Goal: Task Accomplishment & Management: Complete application form

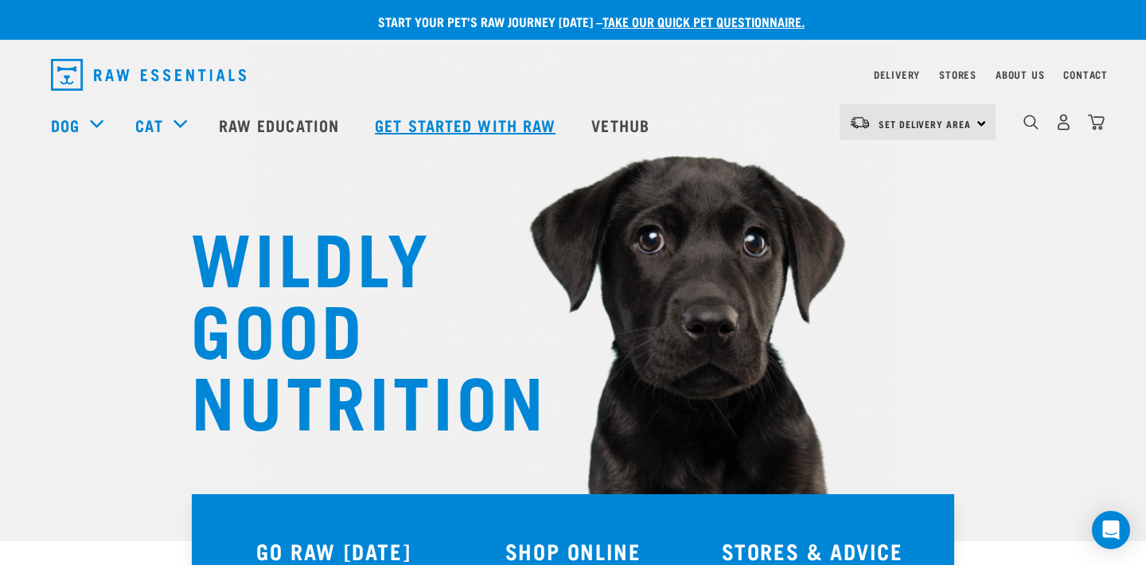
click at [422, 126] on link "Get started with Raw" at bounding box center [467, 125] width 216 height 64
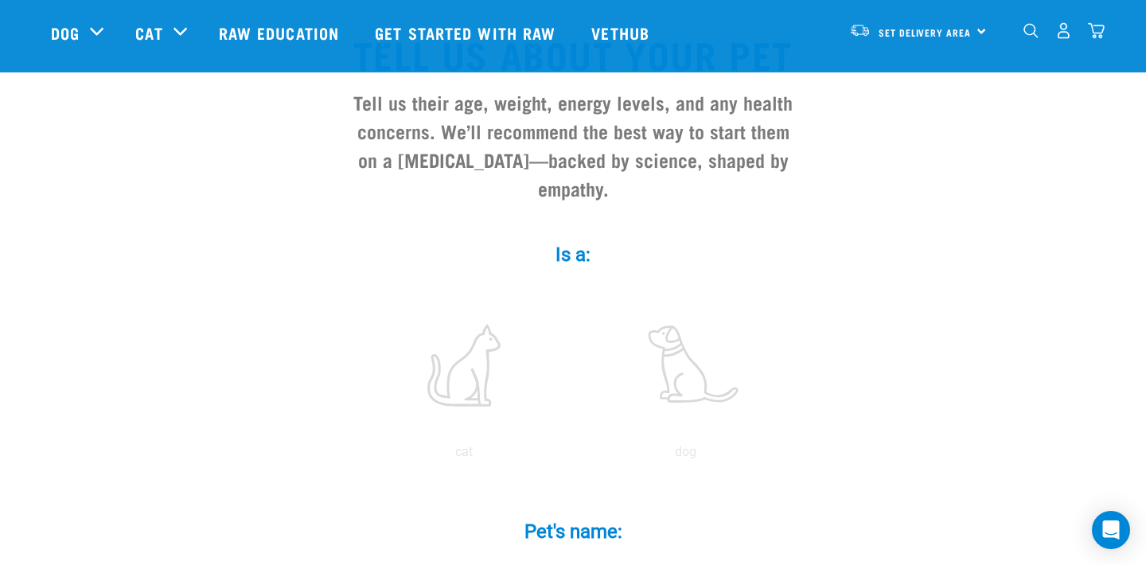
scroll to position [148, 0]
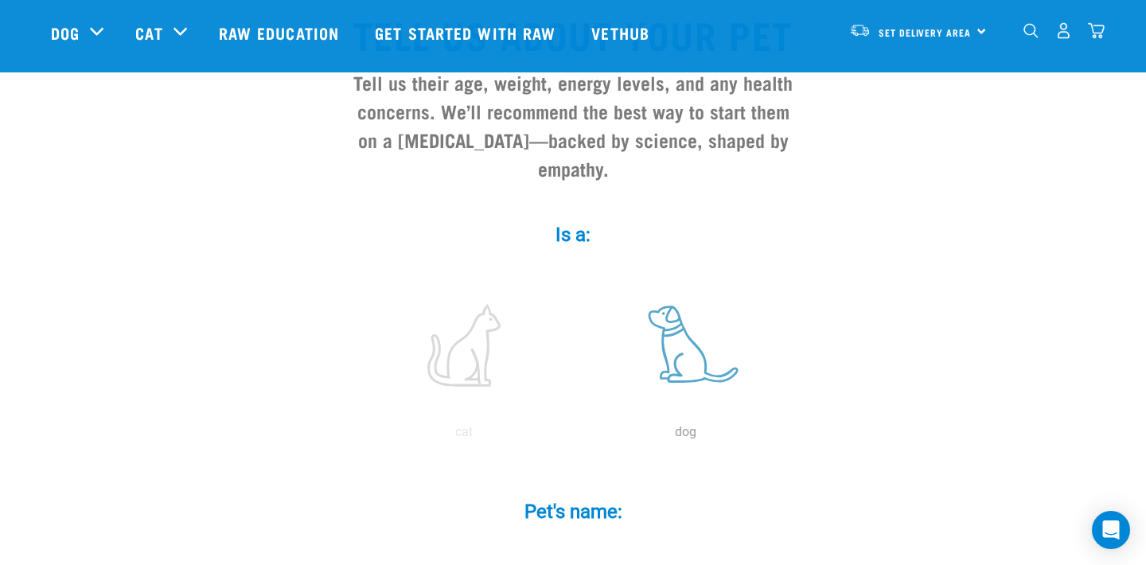
click at [698, 344] on label at bounding box center [685, 345] width 215 height 135
click at [574, 436] on input "radio" at bounding box center [574, 436] width 0 height 0
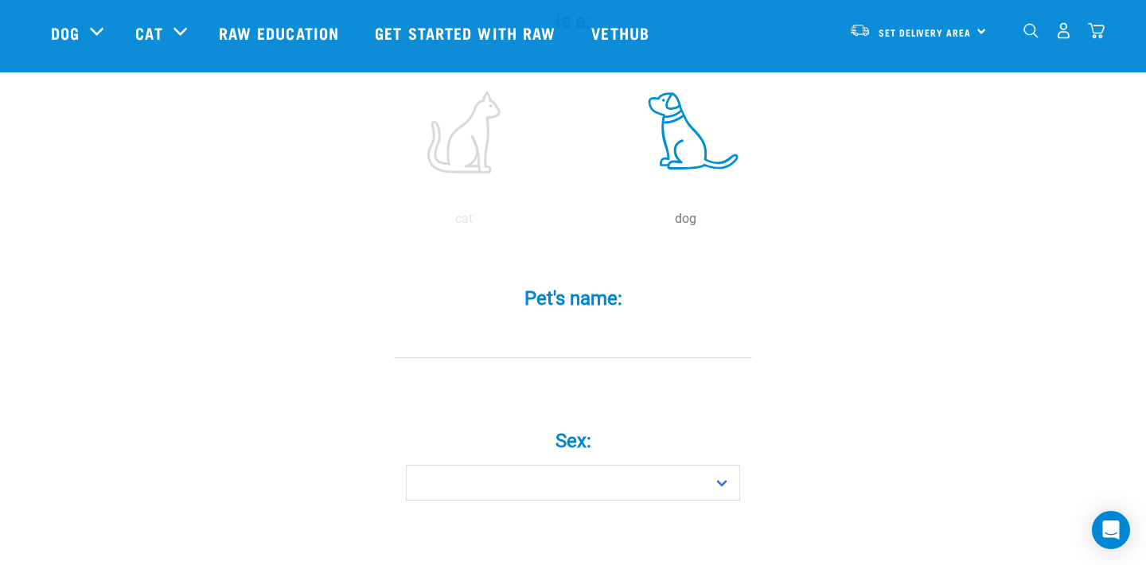
scroll to position [365, 0]
click at [613, 354] on input "Pet's name: *" at bounding box center [573, 336] width 358 height 36
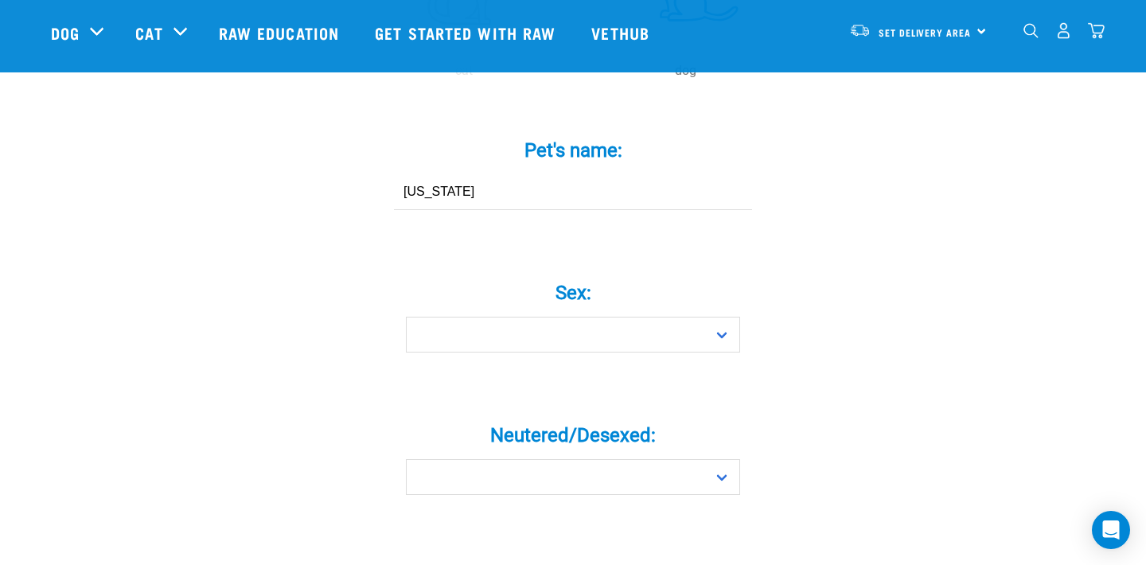
scroll to position [520, 0]
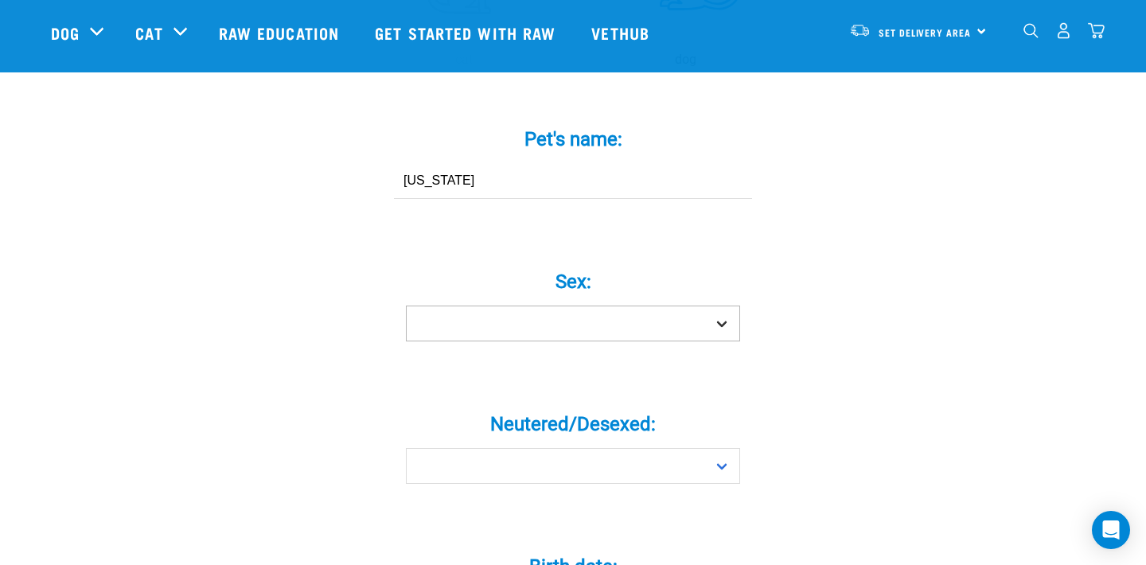
type input "[US_STATE]"
select select "girl"
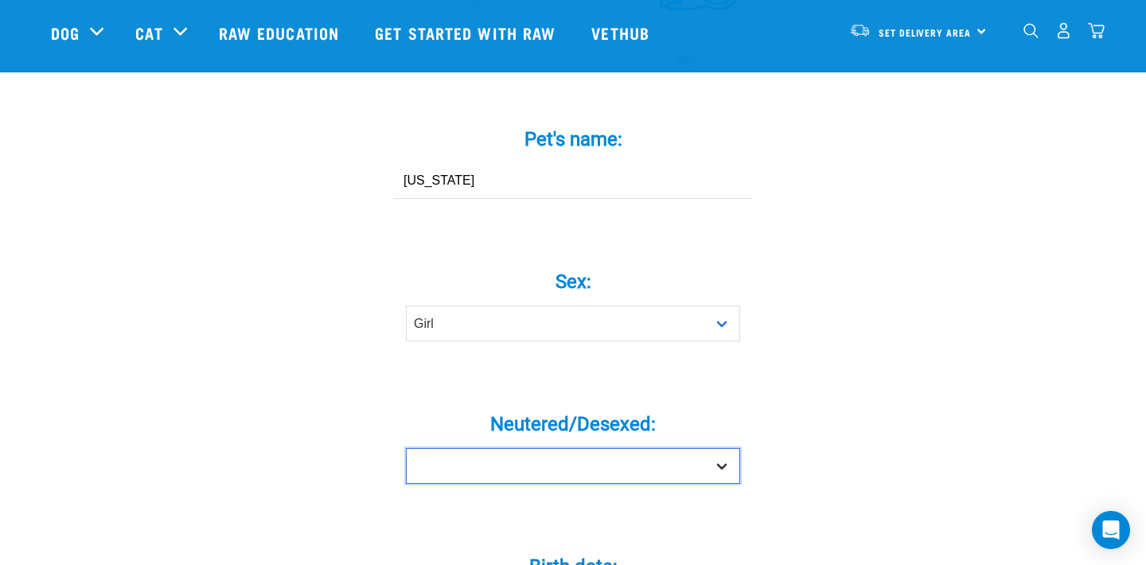
select select "yes"
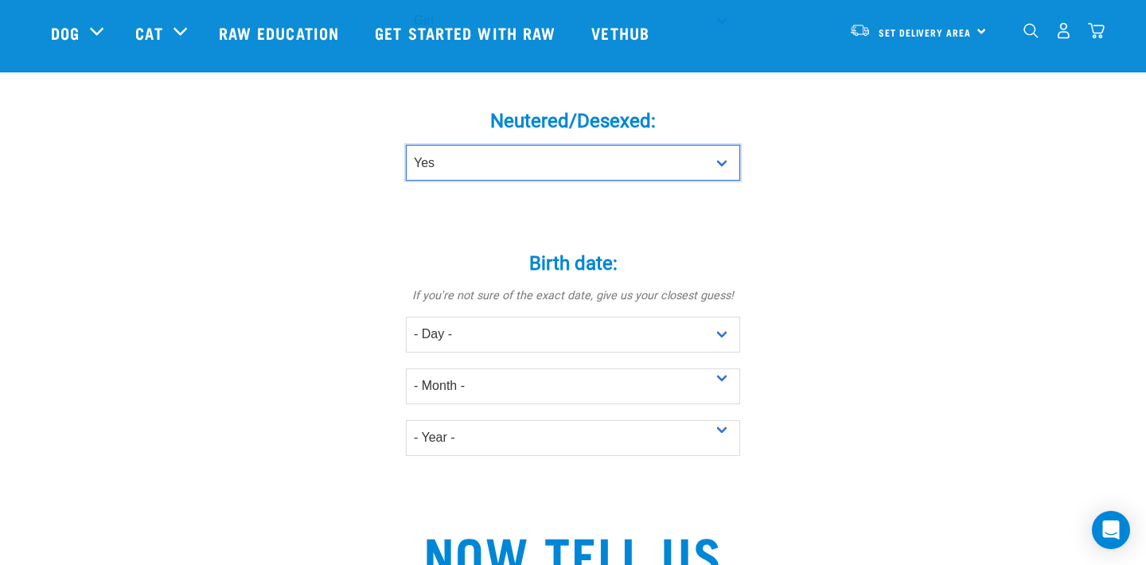
scroll to position [851, 0]
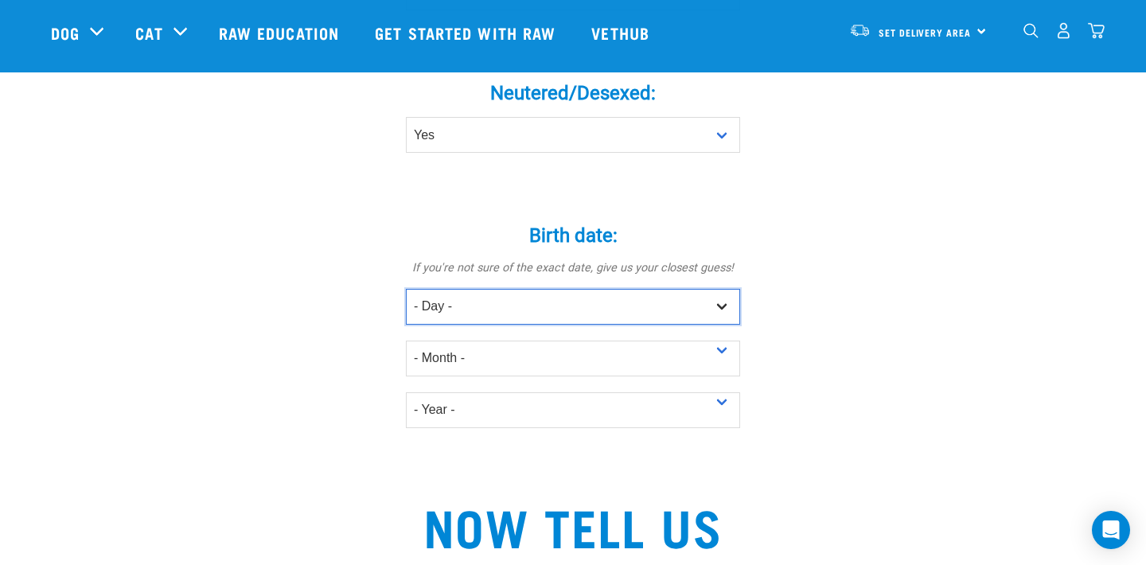
select select "22"
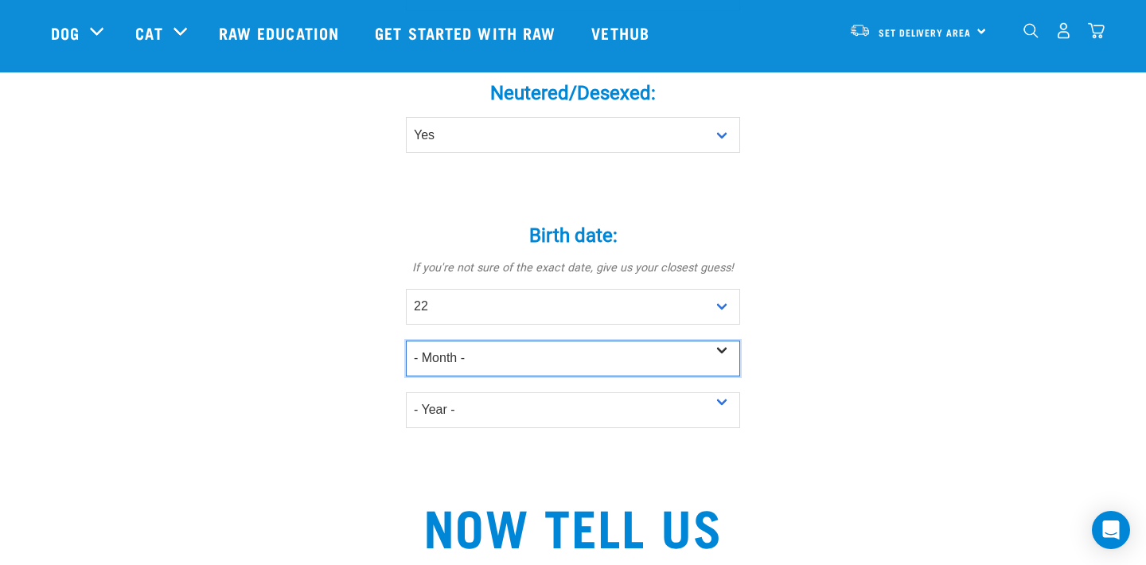
select select "October"
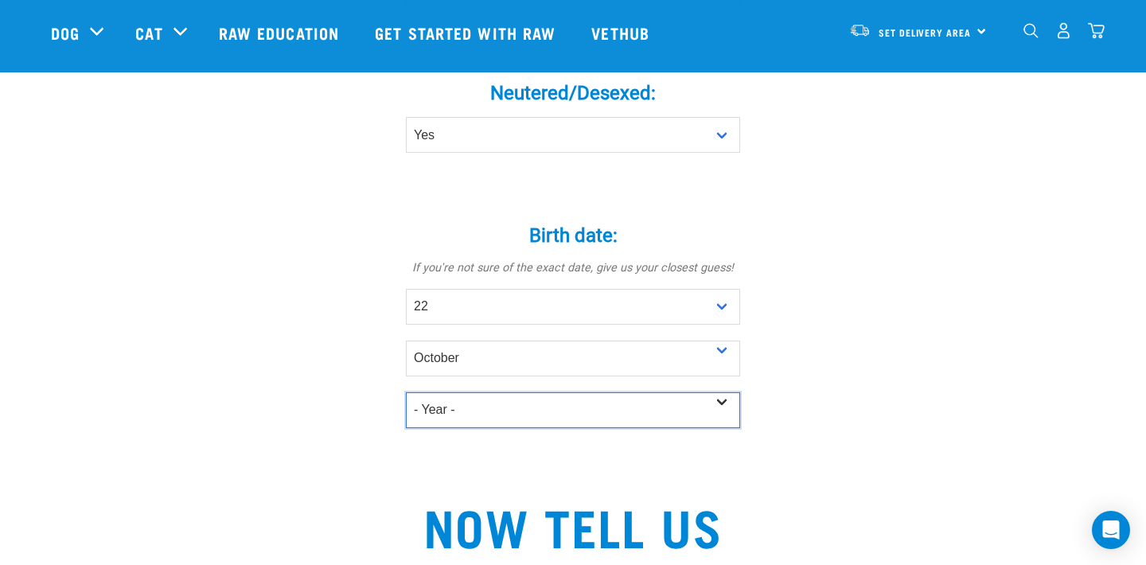
select select "2023"
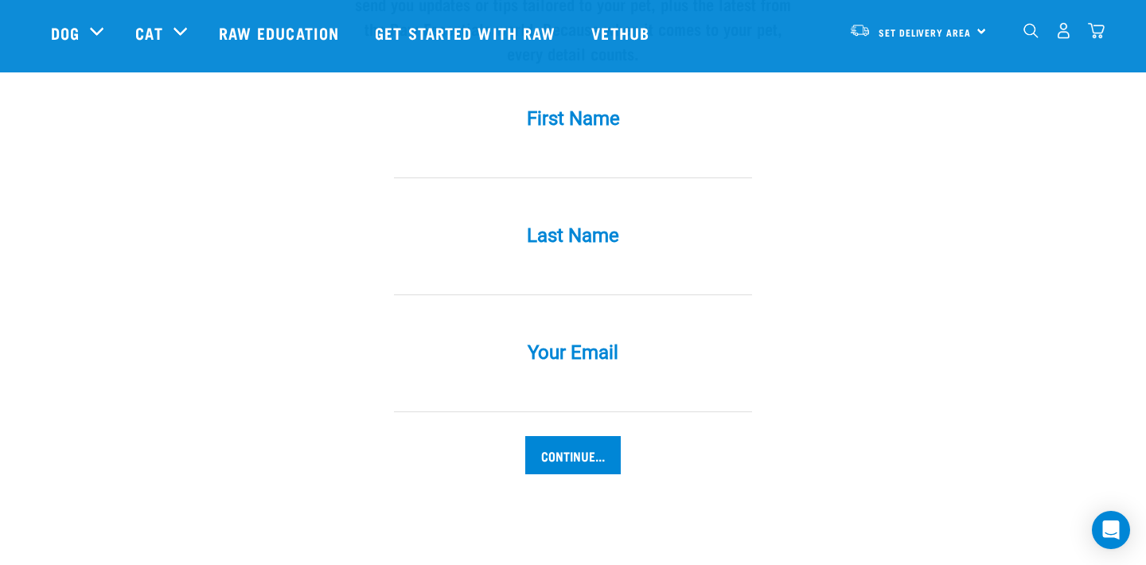
scroll to position [1549, 0]
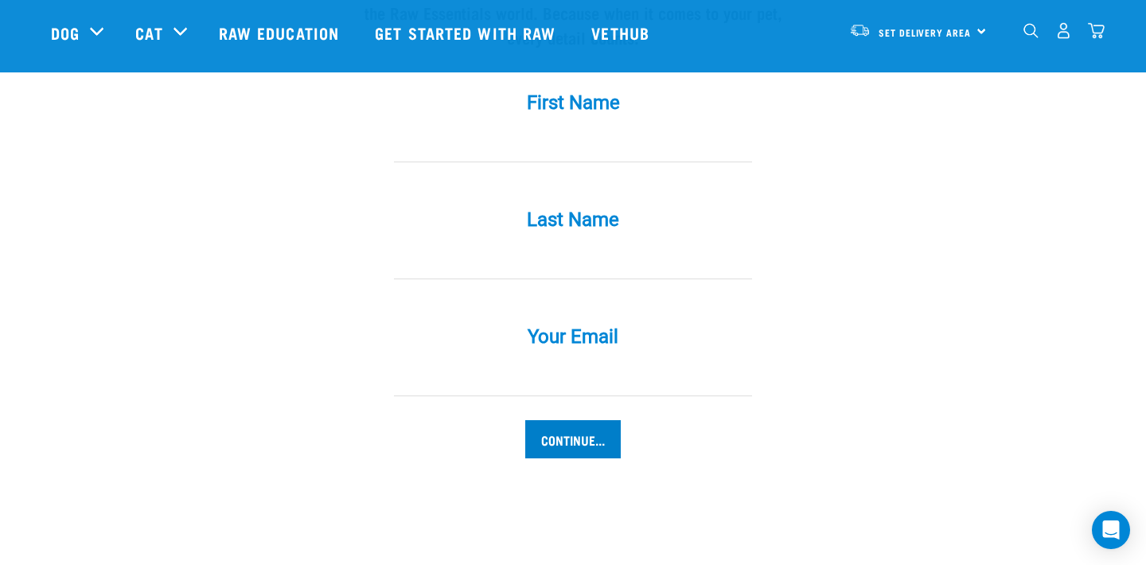
click at [582, 453] on input "Continue..." at bounding box center [572, 439] width 95 height 38
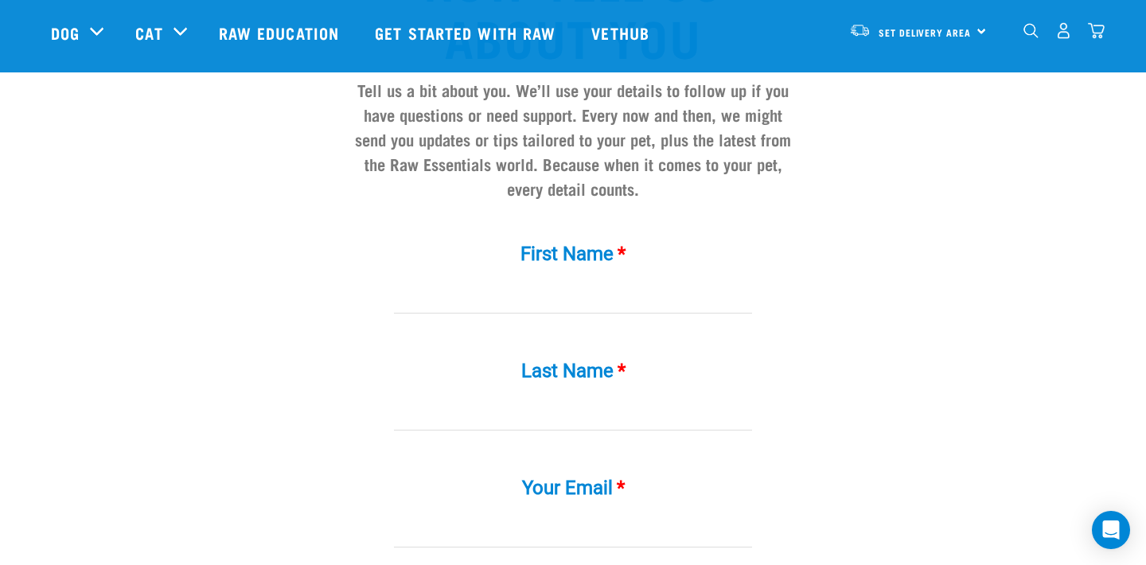
scroll to position [1395, 0]
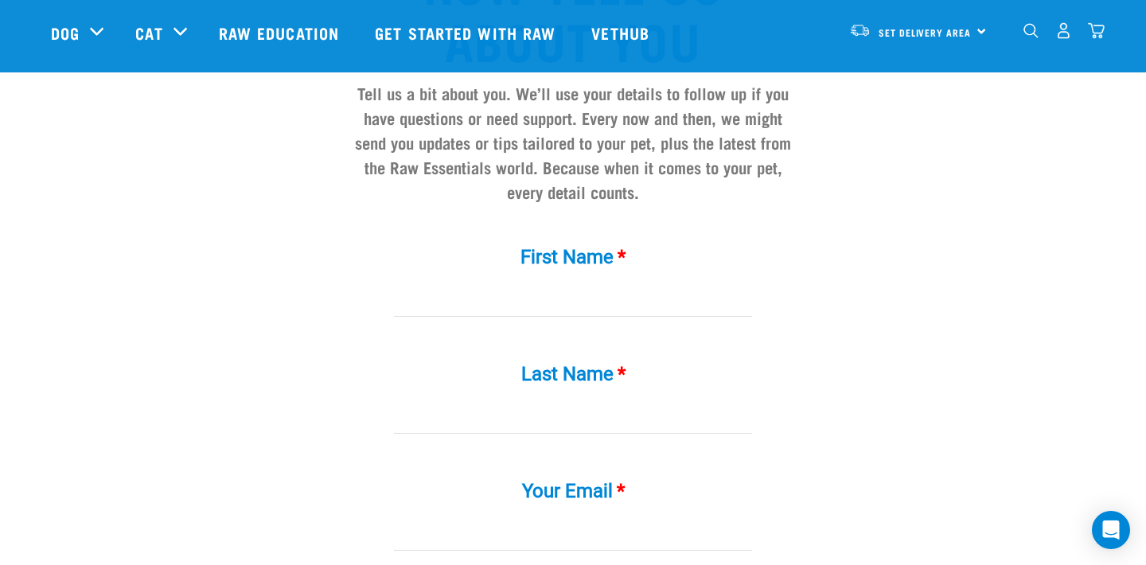
click at [574, 317] on input "First Name *" at bounding box center [573, 299] width 358 height 36
type input "Blake"
type input "Fortzer-Bezar"
type input "bfortzerbezar@gmail.com"
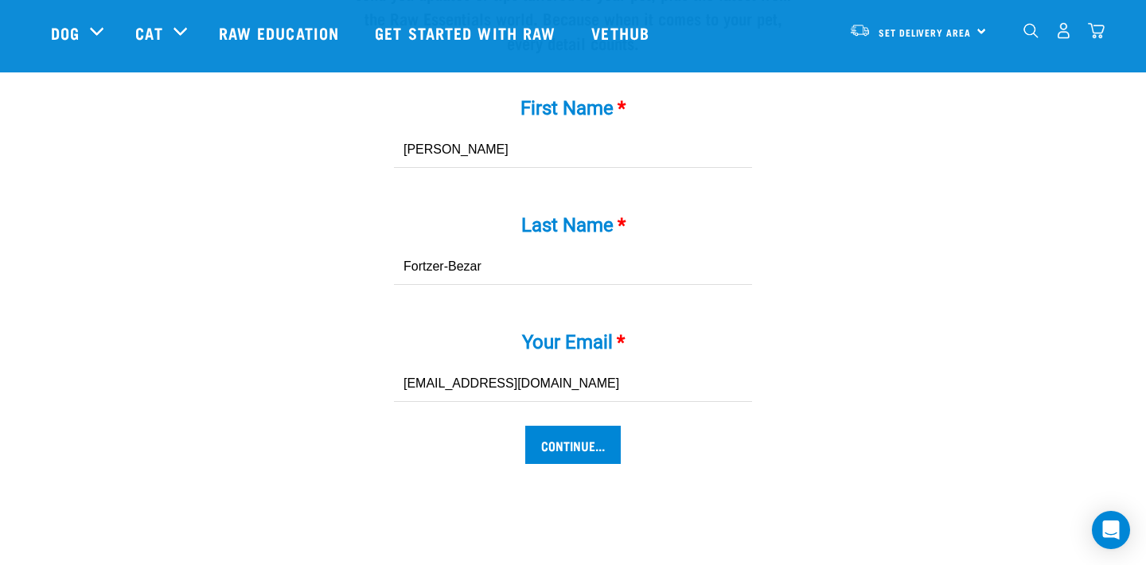
scroll to position [1553, 0]
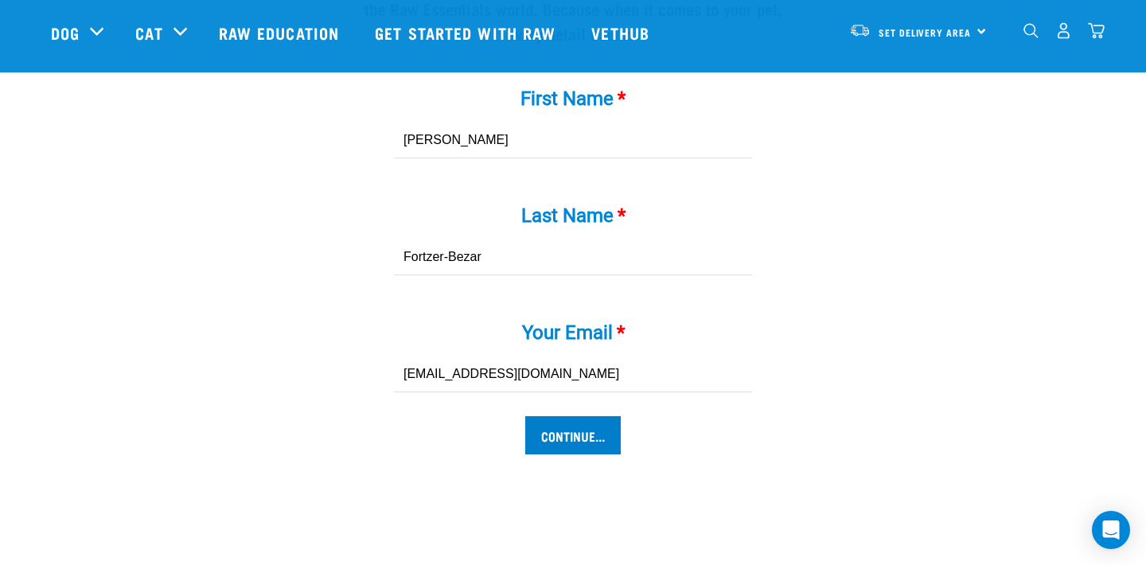
click at [566, 443] on input "Continue..." at bounding box center [572, 435] width 95 height 38
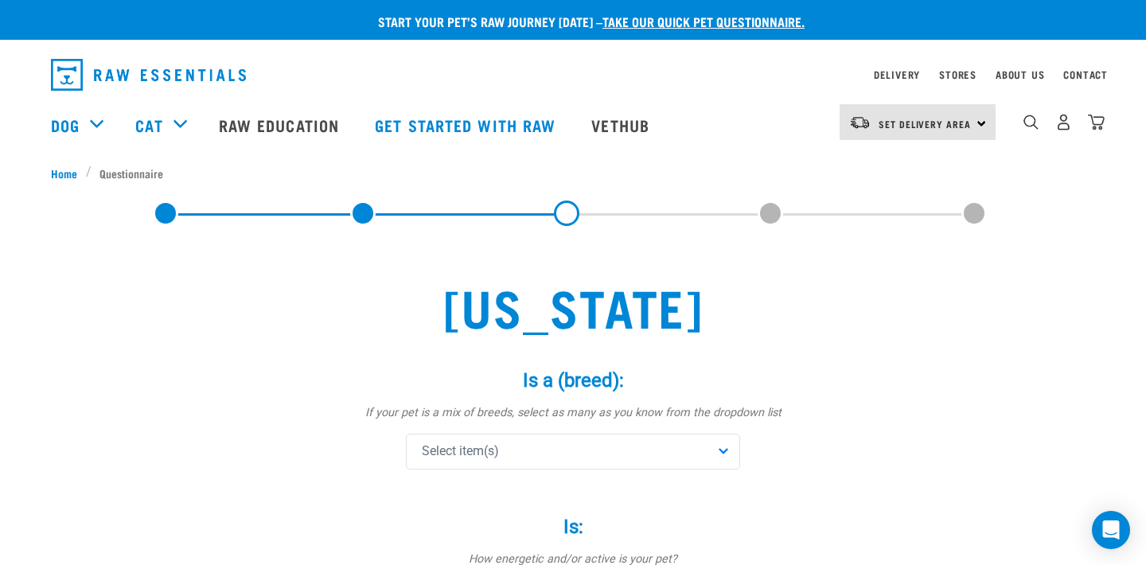
click at [566, 443] on div "Select item(s)" at bounding box center [573, 452] width 334 height 36
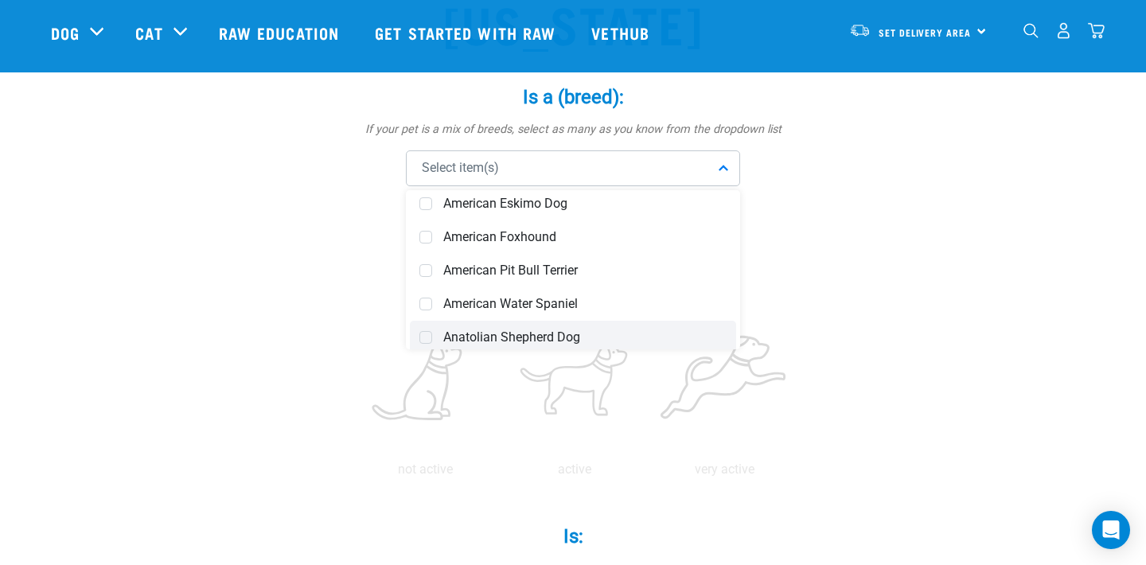
scroll to position [278, 0]
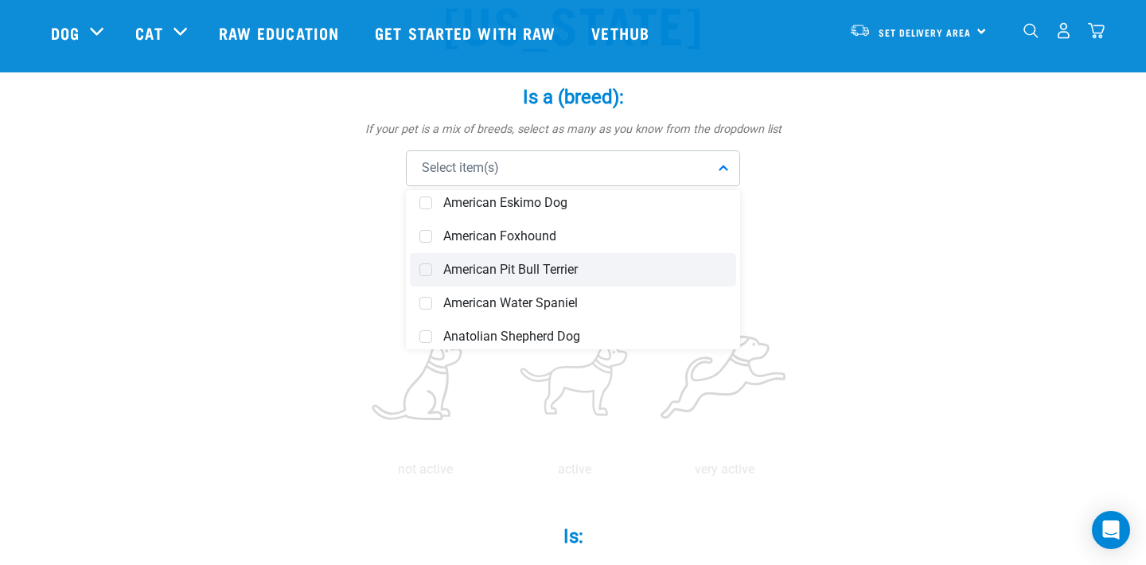
click at [428, 271] on span at bounding box center [425, 269] width 13 height 13
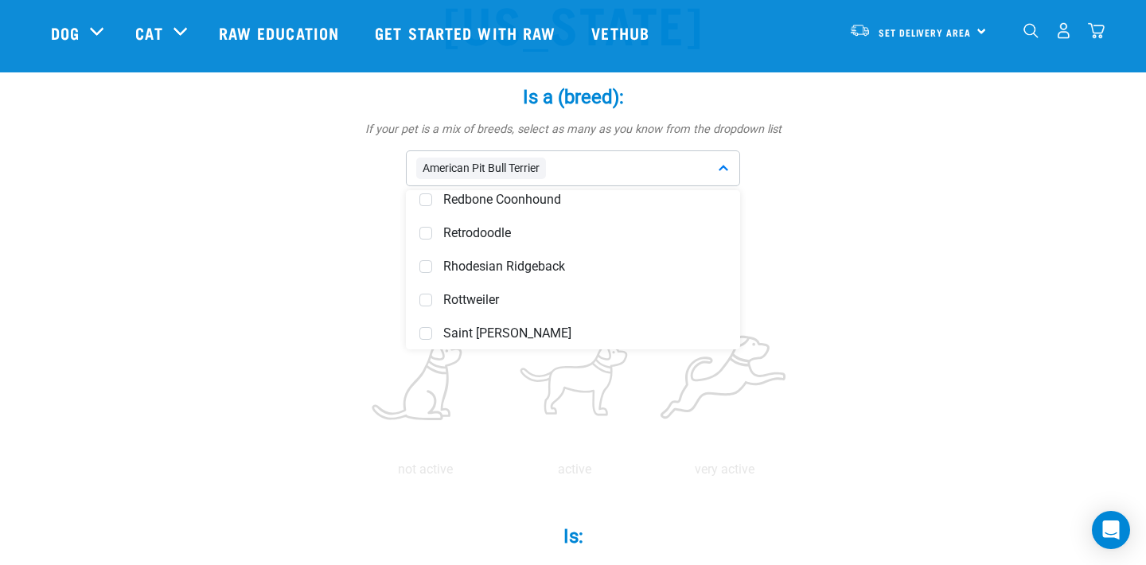
scroll to position [5347, 0]
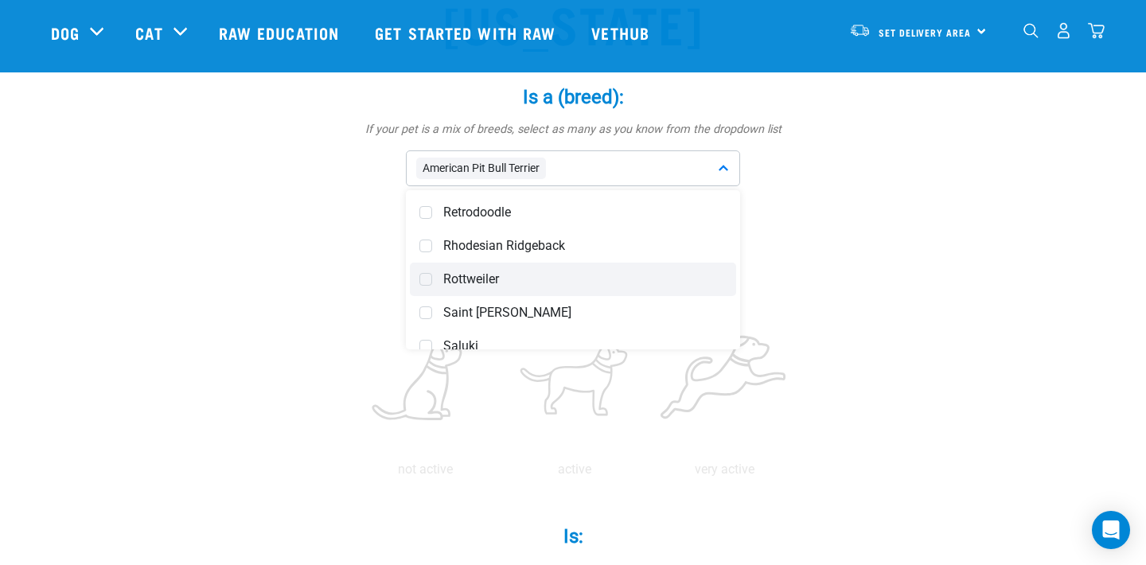
click at [531, 276] on span "Rottweiler" at bounding box center [584, 279] width 283 height 16
click at [727, 172] on div "American Pit Bull Terrier Rottweiler" at bounding box center [573, 168] width 334 height 36
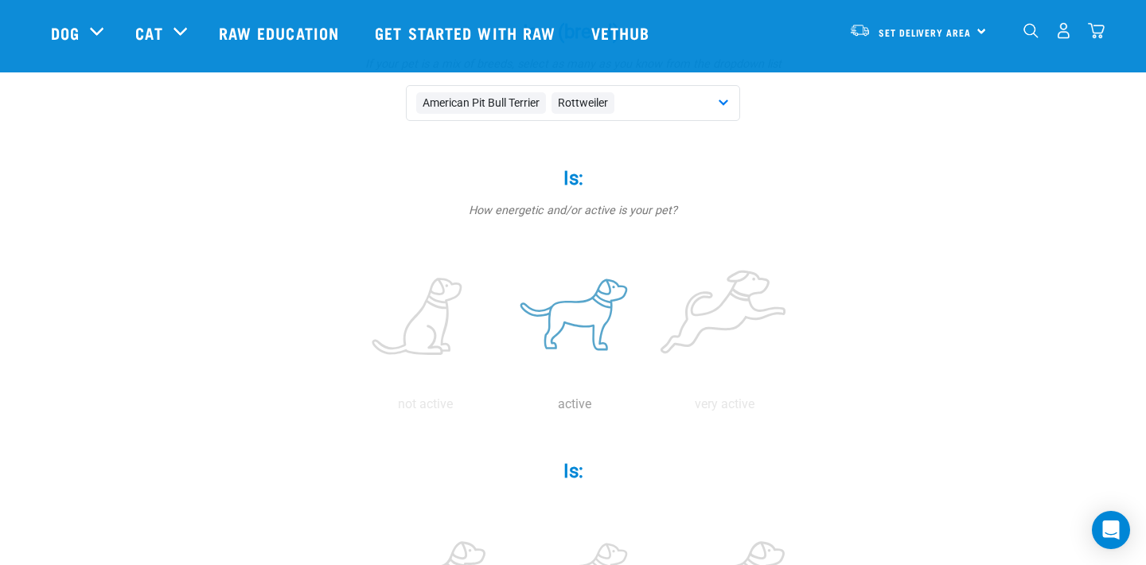
scroll to position [239, 0]
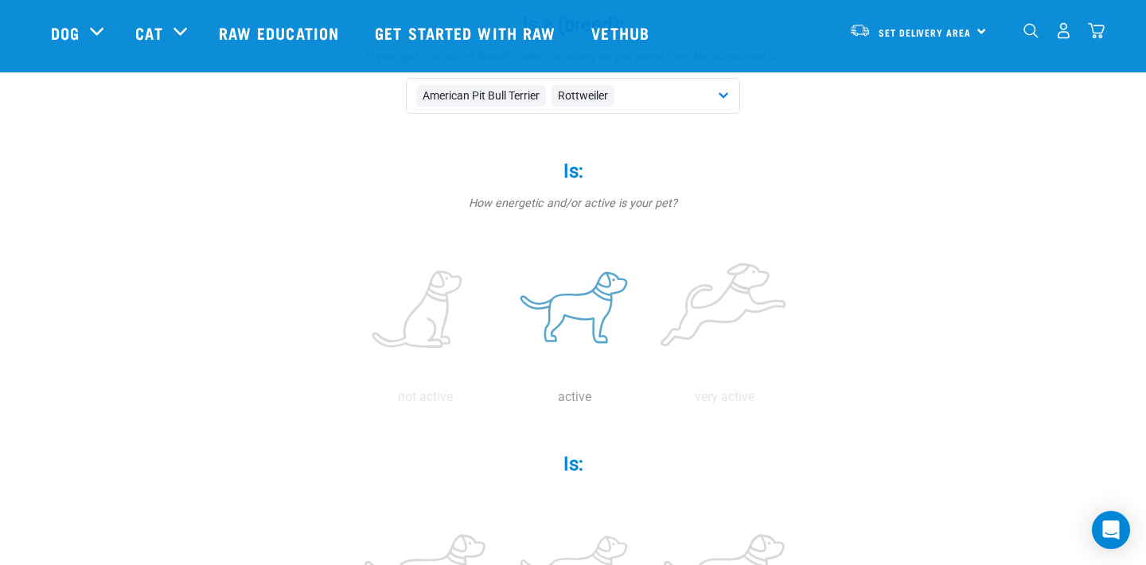
click at [573, 336] on label at bounding box center [574, 310] width 143 height 135
click at [500, 401] on input "radio" at bounding box center [500, 401] width 0 height 0
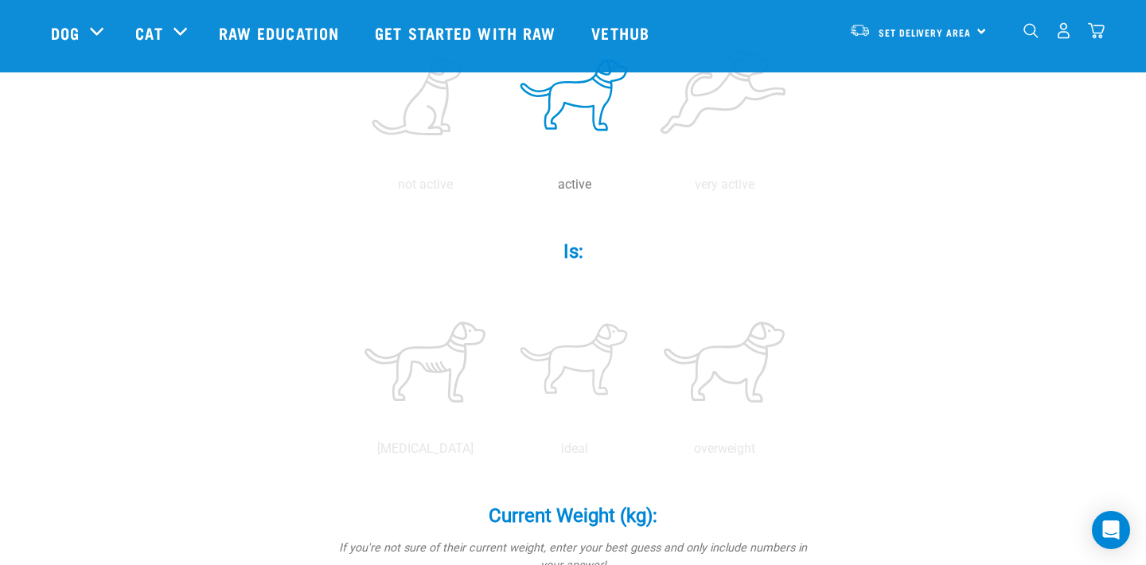
scroll to position [463, 0]
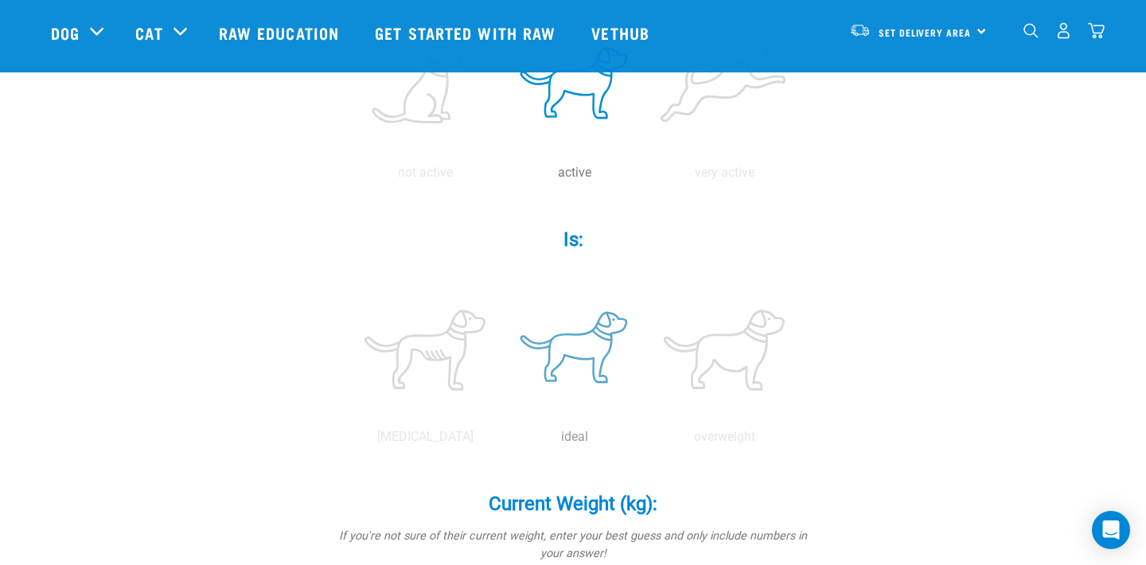
click at [565, 397] on label at bounding box center [574, 349] width 143 height 135
click at [500, 441] on input "radio" at bounding box center [500, 441] width 0 height 0
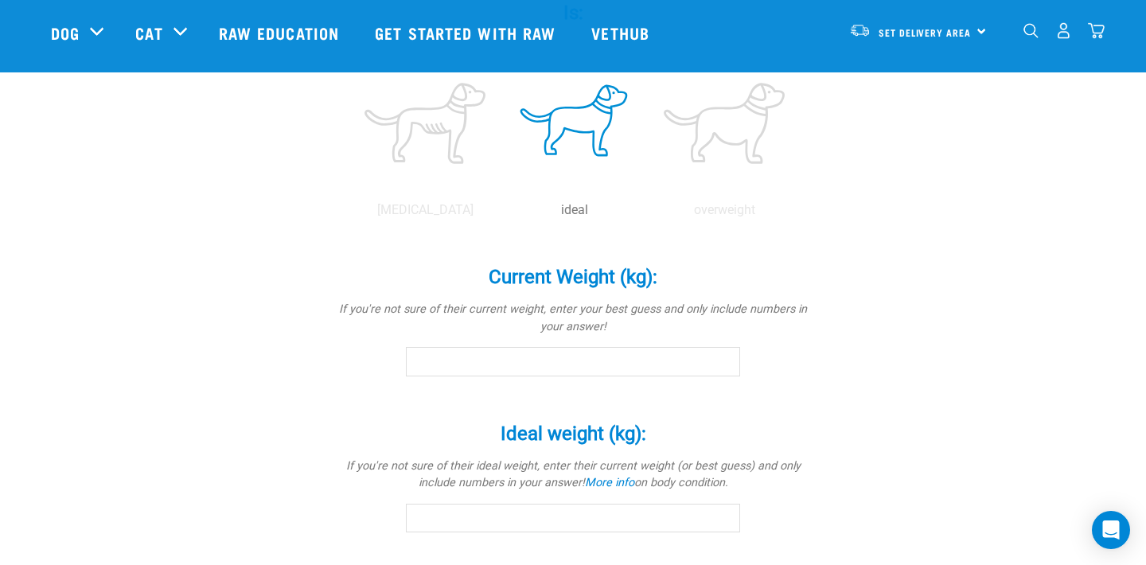
scroll to position [692, 0]
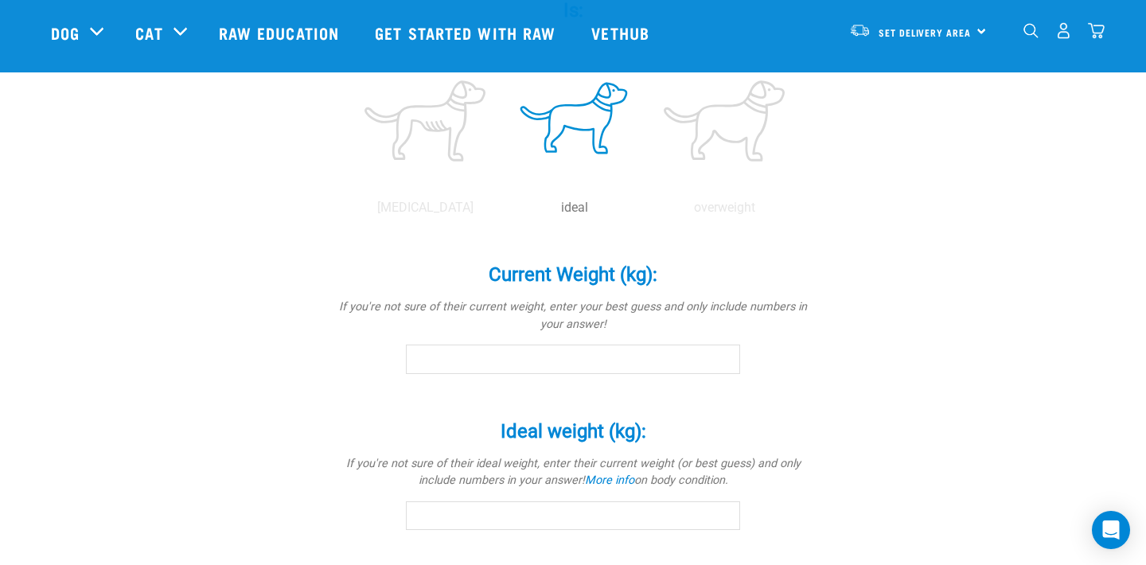
click at [568, 352] on input "Current Weight (kg): *" at bounding box center [573, 358] width 334 height 29
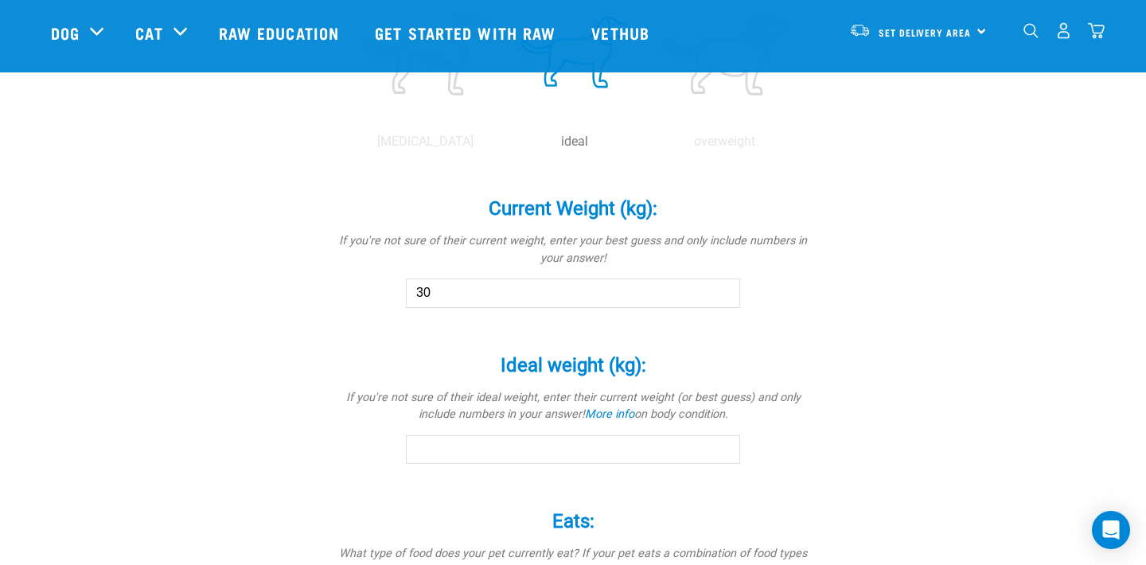
scroll to position [761, 0]
type input "30"
click at [632, 451] on input "Ideal weight (kg): *" at bounding box center [573, 447] width 334 height 29
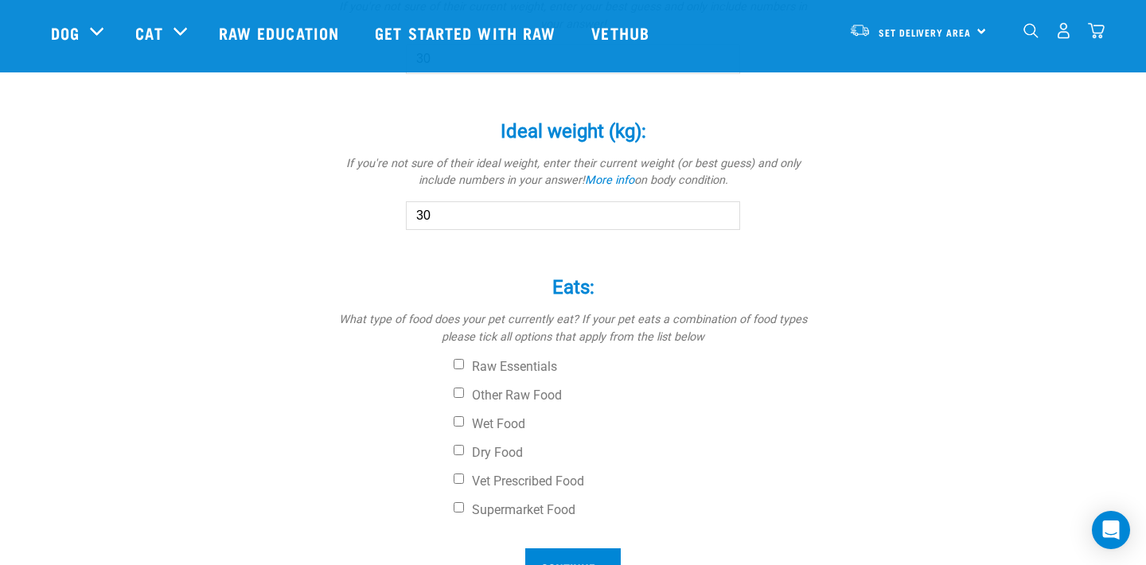
scroll to position [991, 0]
click at [725, 212] on input "30.1" at bounding box center [573, 217] width 334 height 29
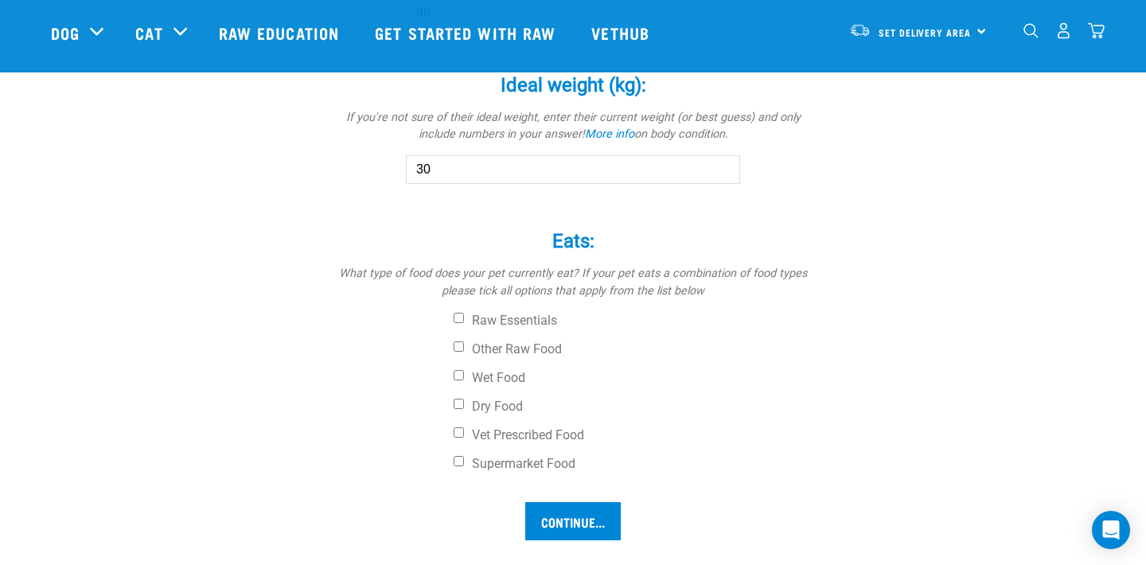
scroll to position [1039, 0]
type input "30"
click at [468, 399] on label "Dry Food" at bounding box center [632, 406] width 358 height 16
click at [464, 399] on input "Dry Food" at bounding box center [458, 403] width 10 height 10
checkbox input "true"
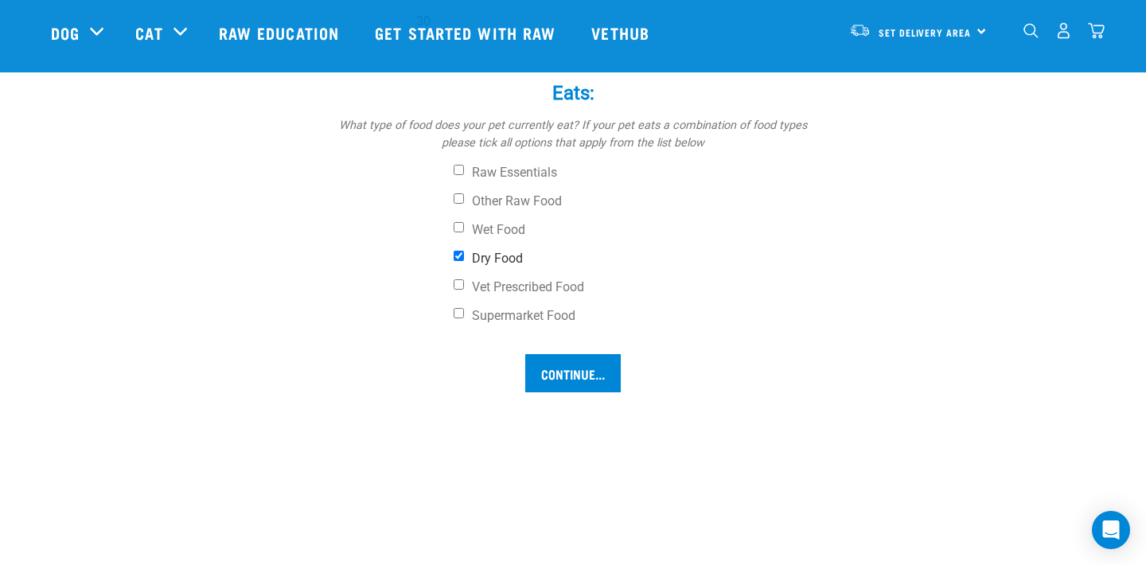
scroll to position [1196, 0]
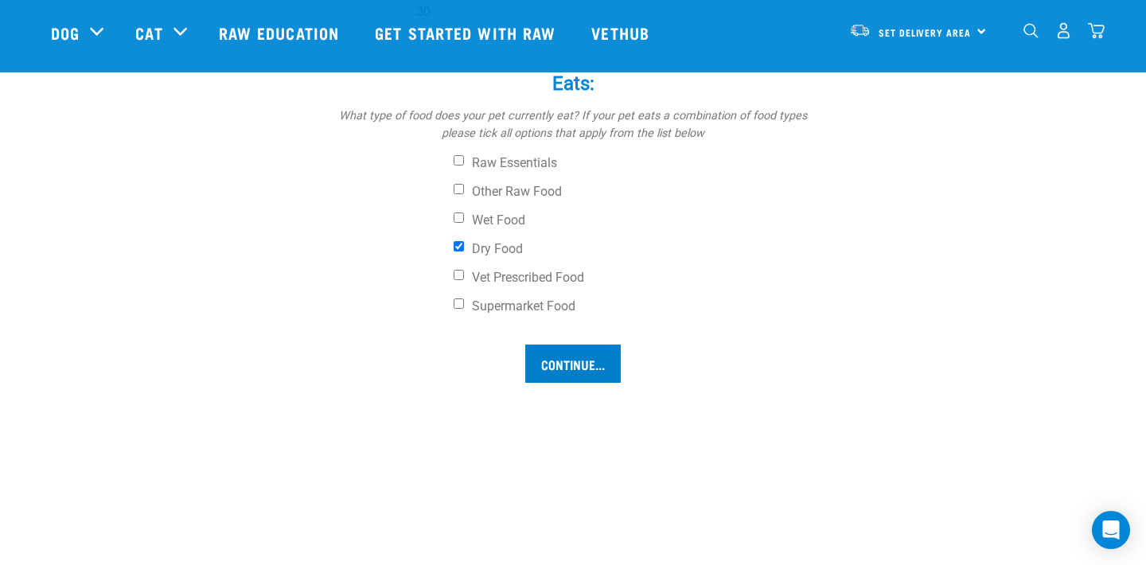
click at [556, 354] on input "Continue..." at bounding box center [572, 363] width 95 height 38
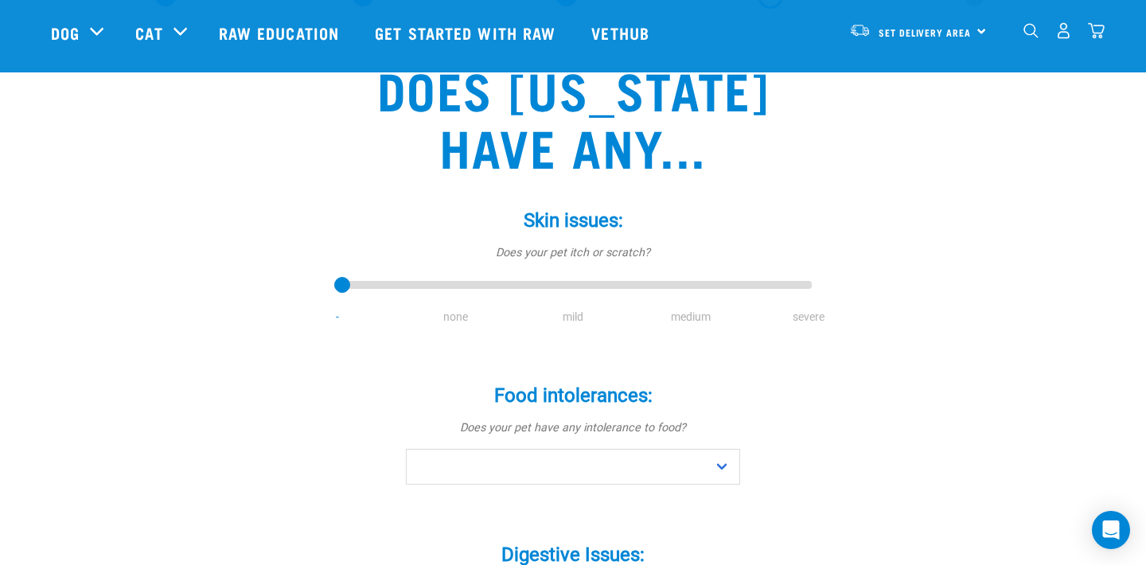
scroll to position [103, 0]
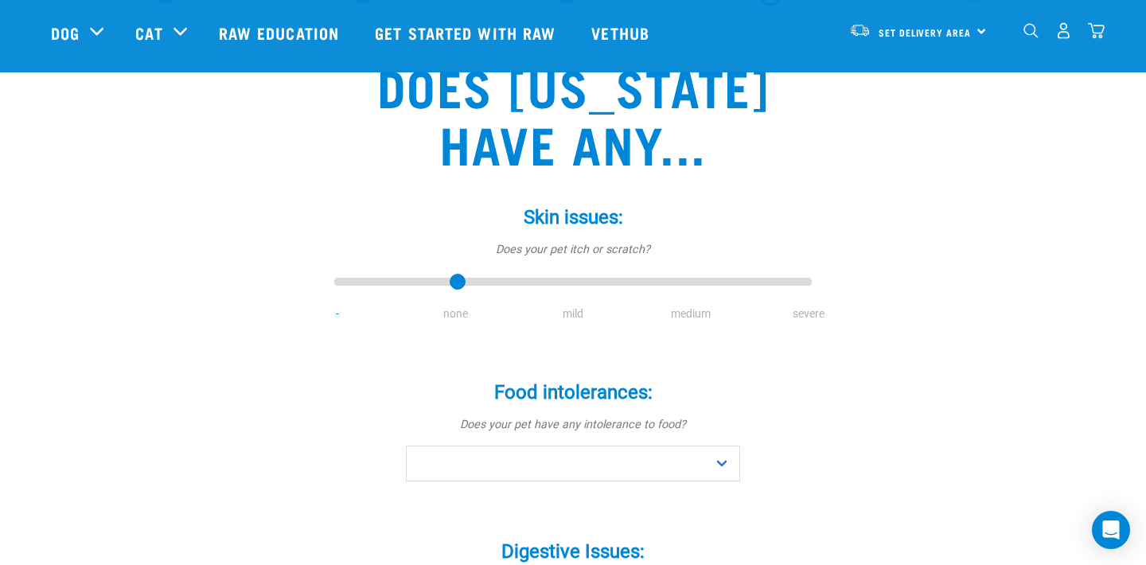
type input "1"
click at [449, 290] on input "range" at bounding box center [572, 282] width 477 height 22
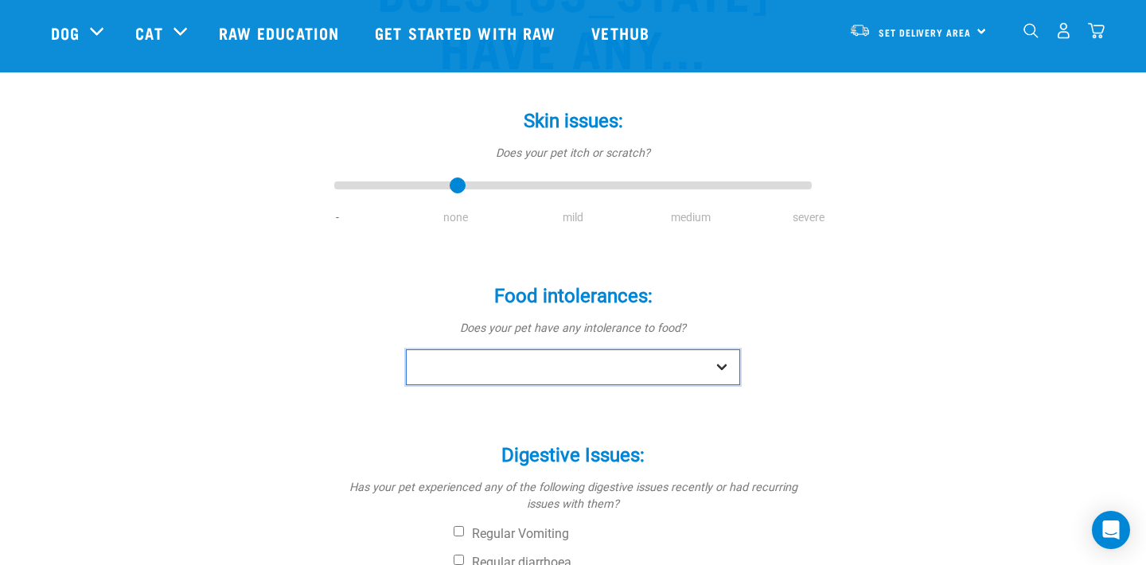
select select "yes"
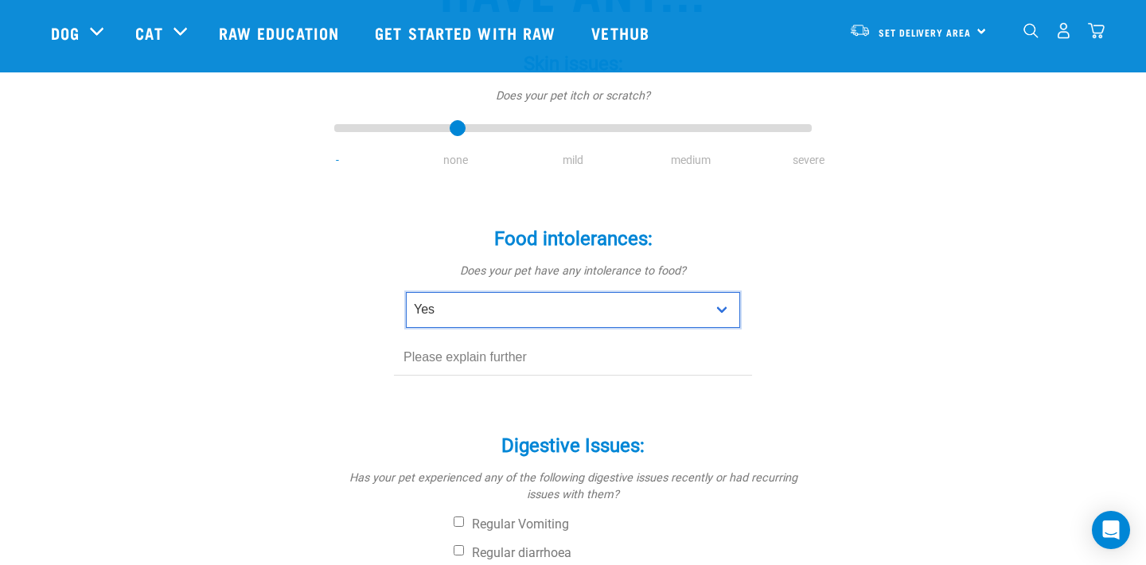
scroll to position [265, 0]
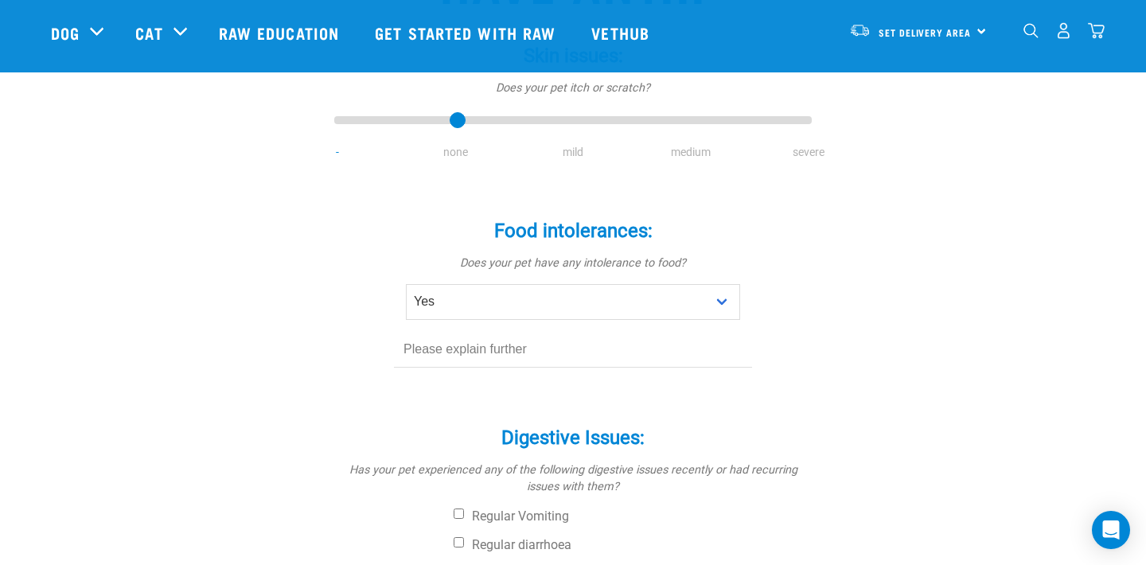
click at [590, 347] on input "text" at bounding box center [573, 350] width 358 height 36
type input "beef"
click at [954, 380] on div "Does texas have any... Skin issues: * Does your pet itch or scratch? - none mil…" at bounding box center [573, 452] width 1044 height 1178
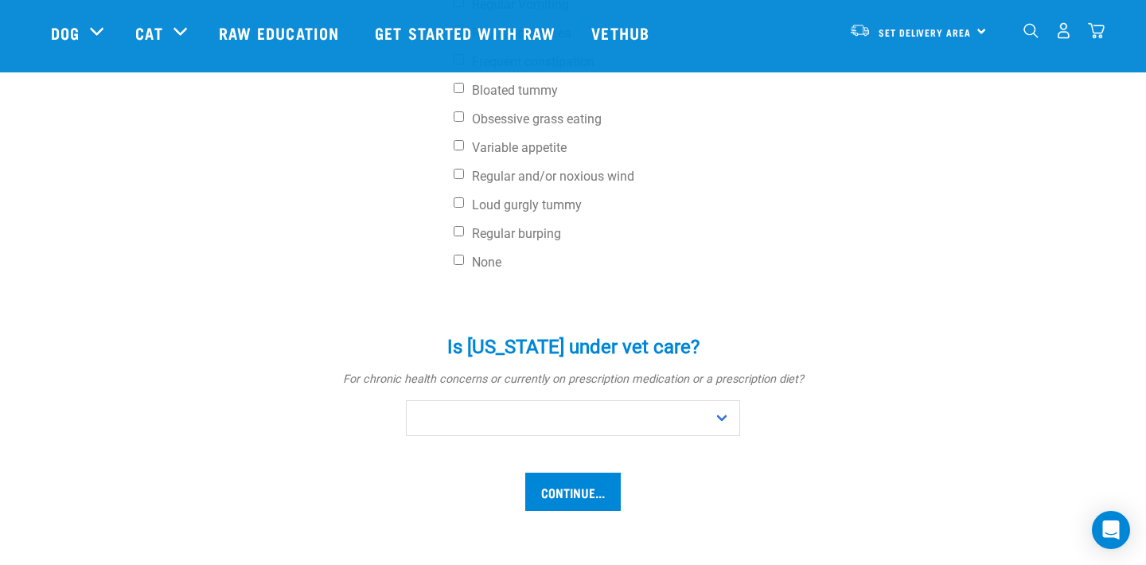
scroll to position [796, 0]
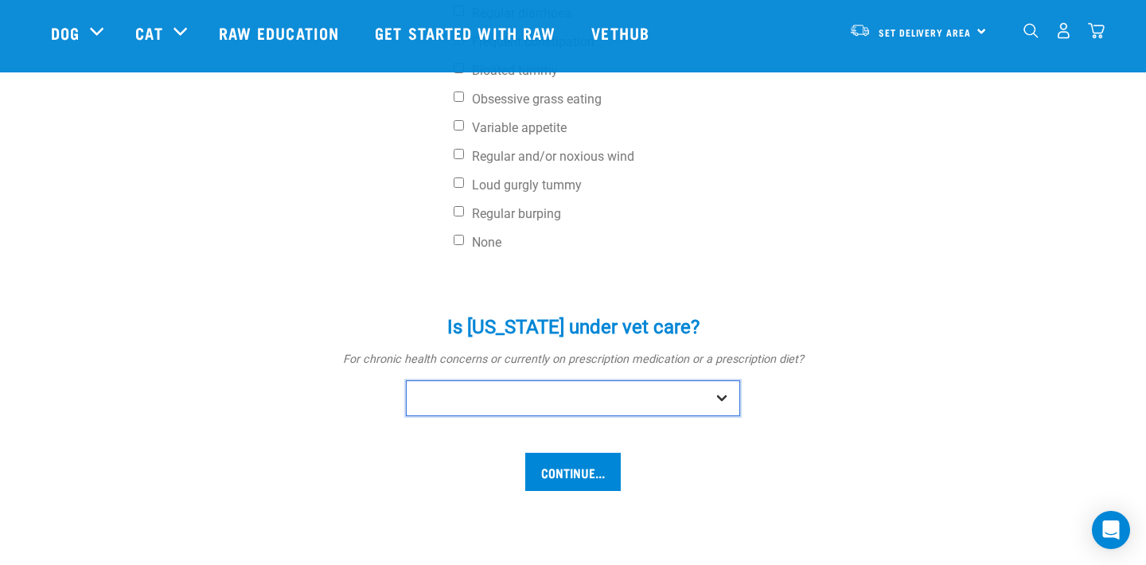
select select "no"
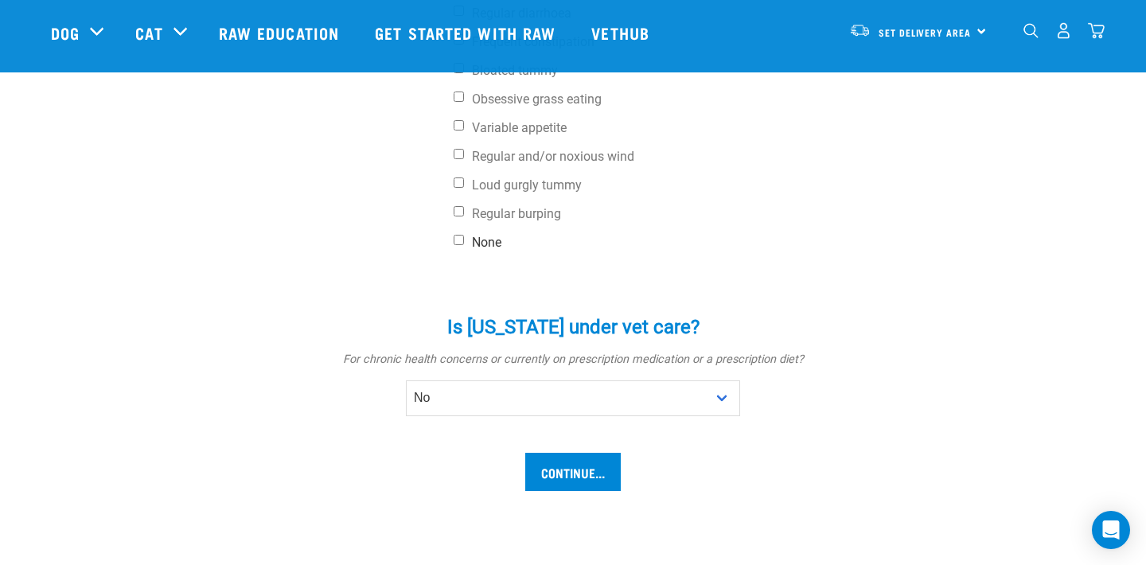
click at [477, 243] on label "None" at bounding box center [632, 243] width 358 height 16
click at [464, 243] on input "None" at bounding box center [458, 240] width 10 height 10
checkbox input "true"
click at [578, 473] on input "Continue..." at bounding box center [572, 472] width 95 height 38
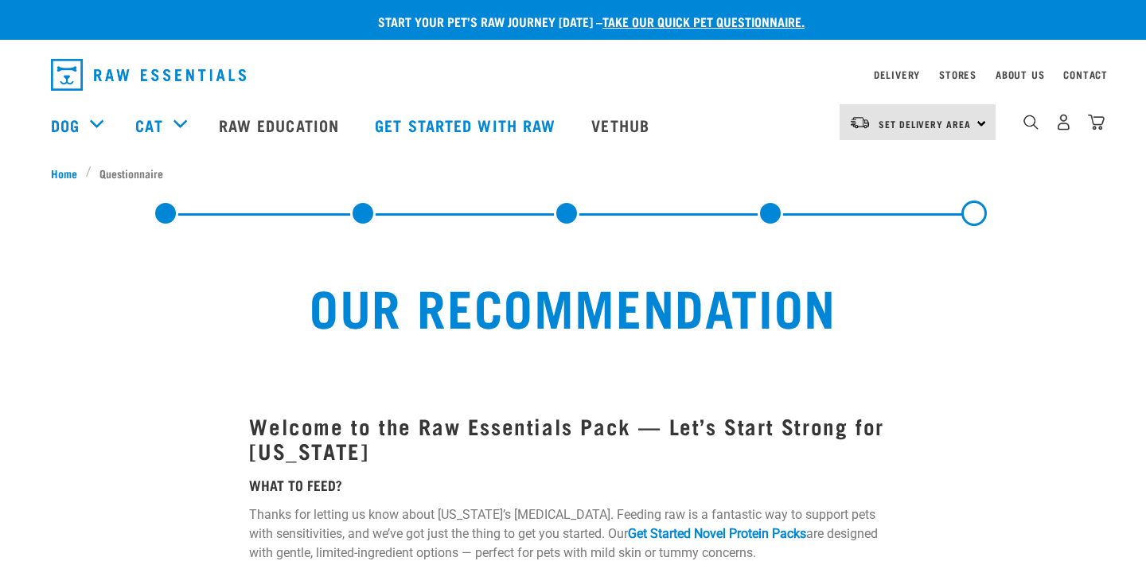
select select "19650"
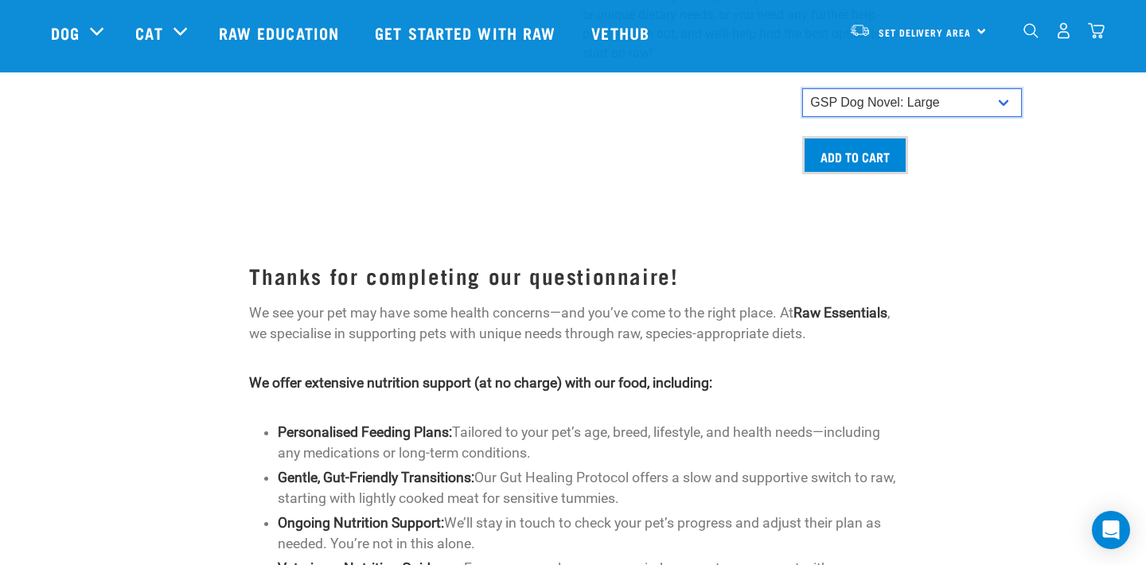
scroll to position [1025, 0]
